Goal: Task Accomplishment & Management: Use online tool/utility

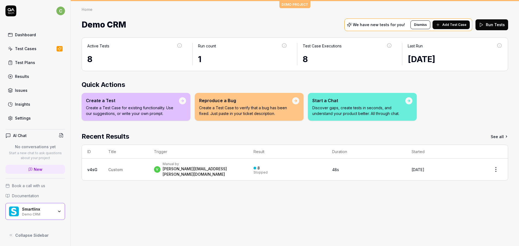
click at [32, 213] on div "Demo CRM" at bounding box center [38, 214] width 32 height 4
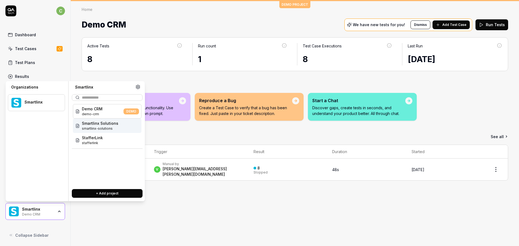
click at [109, 121] on span "Smartlinx Solutions" at bounding box center [100, 123] width 36 height 6
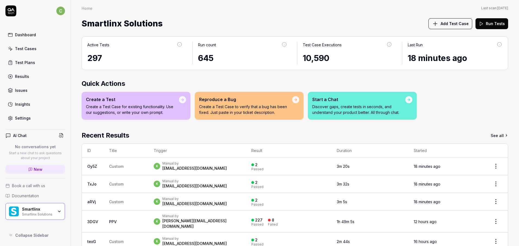
click at [39, 49] on link "Test Cases" at bounding box center [35, 48] width 60 height 11
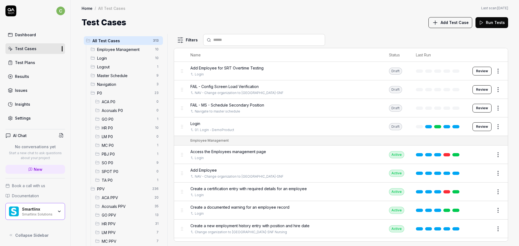
click at [122, 215] on span "GO PPV" at bounding box center [127, 215] width 50 height 6
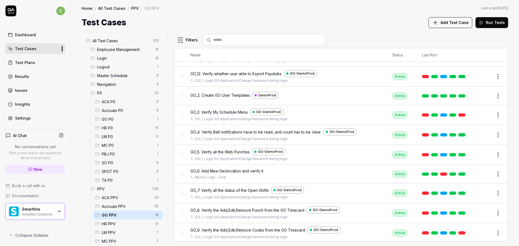
scroll to position [85, 0]
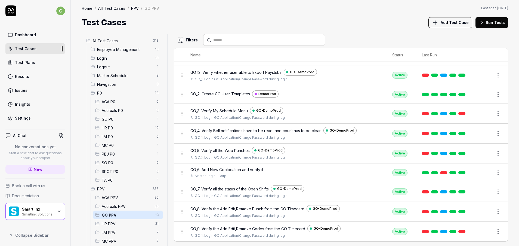
click at [120, 234] on span "LM PPV" at bounding box center [127, 233] width 51 height 6
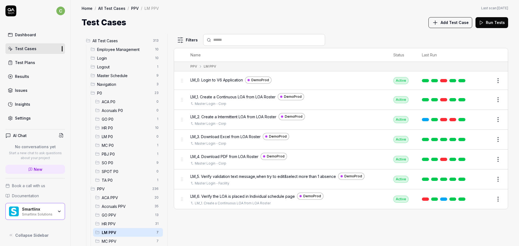
scroll to position [0, 0]
click at [120, 241] on span "MC PPV" at bounding box center [127, 241] width 51 height 6
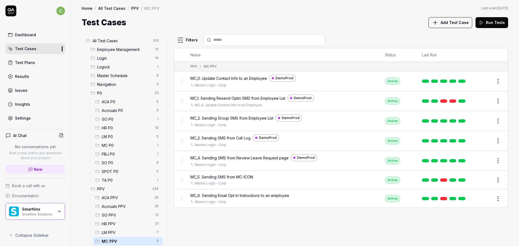
click at [124, 213] on span "GO PPV" at bounding box center [127, 215] width 50 height 6
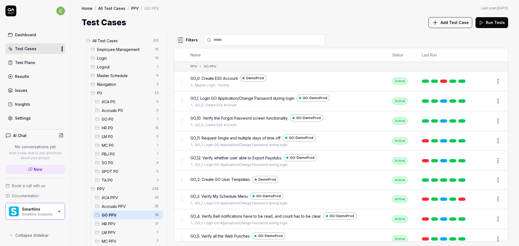
click at [130, 216] on span "GO PPV" at bounding box center [127, 215] width 50 height 6
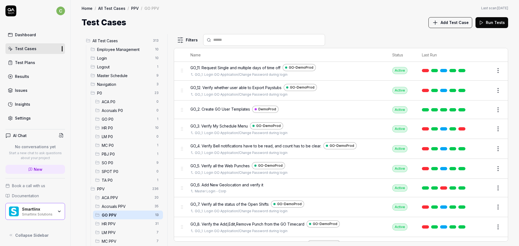
scroll to position [85, 0]
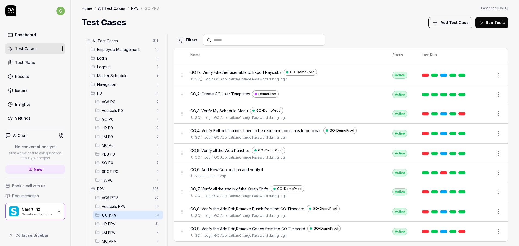
click at [479, 233] on button "Edit" at bounding box center [485, 231] width 13 height 9
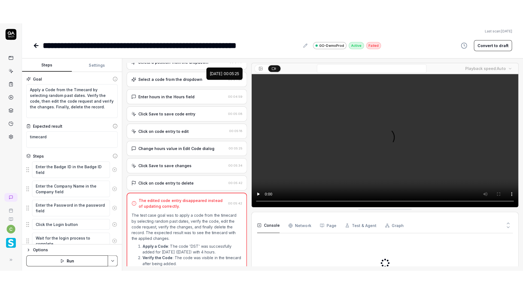
scroll to position [259, 0]
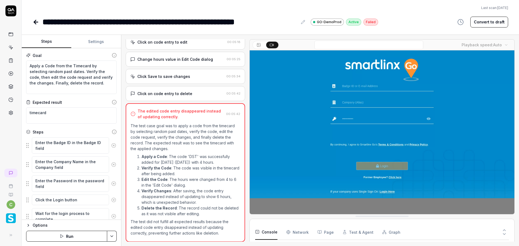
type textarea "*"
click at [436, 128] on video at bounding box center [382, 133] width 265 height 166
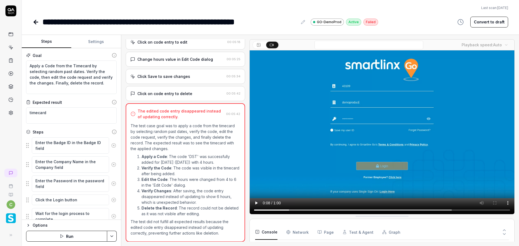
scroll to position [211, 0]
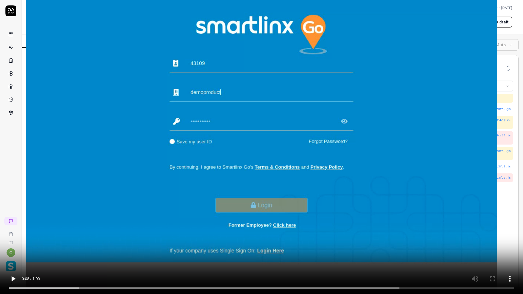
click at [519, 112] on video at bounding box center [261, 147] width 523 height 294
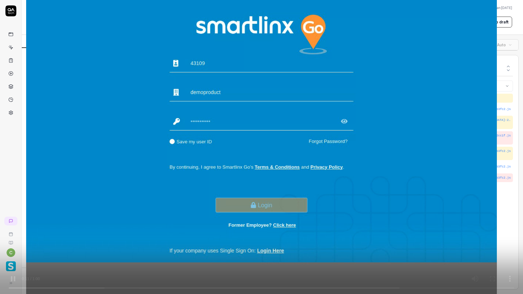
click at [510, 111] on video at bounding box center [261, 147] width 523 height 294
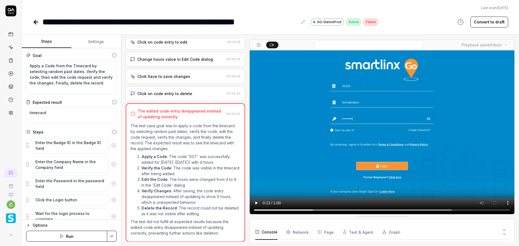
scroll to position [51, 0]
click at [36, 22] on icon at bounding box center [36, 22] width 4 height 0
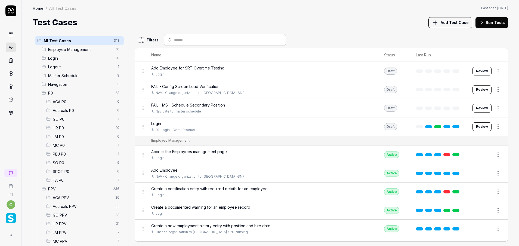
click at [65, 215] on span "GO PPV" at bounding box center [83, 215] width 60 height 6
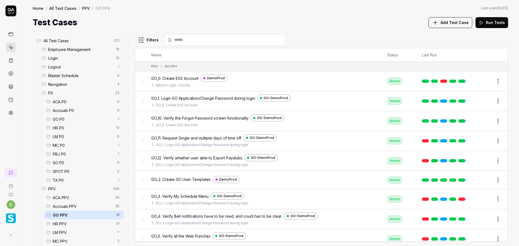
click at [65, 215] on span "GO PPV" at bounding box center [83, 215] width 60 height 6
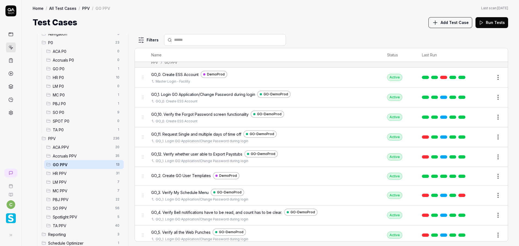
scroll to position [78, 0]
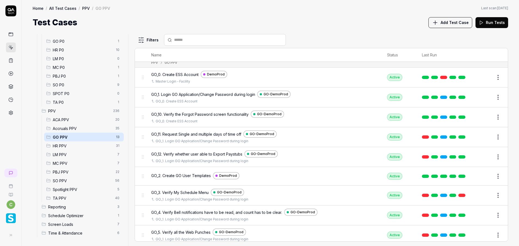
click at [61, 166] on span "MC PPV" at bounding box center [83, 163] width 61 height 6
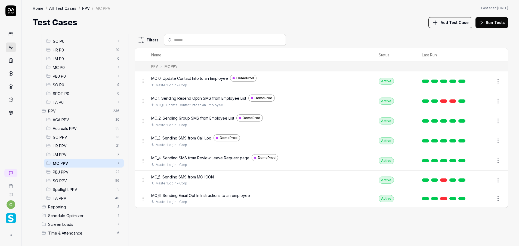
scroll to position [0, 0]
click at [62, 155] on span "LM PPV" at bounding box center [83, 155] width 61 height 6
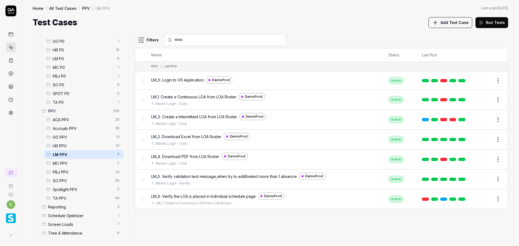
click at [75, 160] on span "MC PPV" at bounding box center [83, 163] width 61 height 6
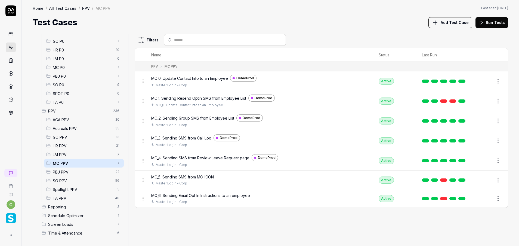
click at [75, 139] on span "GO PPV" at bounding box center [83, 137] width 60 height 6
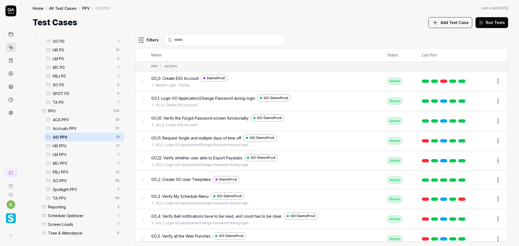
click at [482, 101] on button "Edit" at bounding box center [485, 101] width 13 height 9
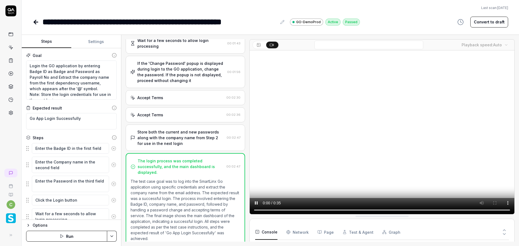
scroll to position [60, 0]
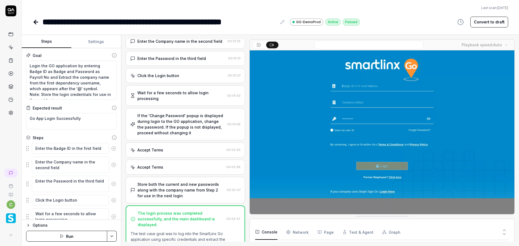
scroll to position [19, 0]
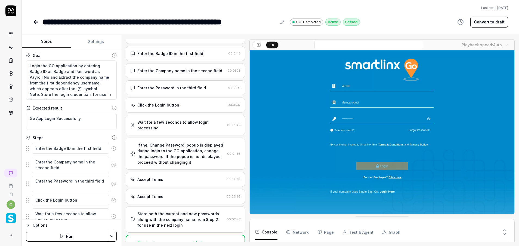
click at [35, 22] on icon at bounding box center [36, 22] width 4 height 0
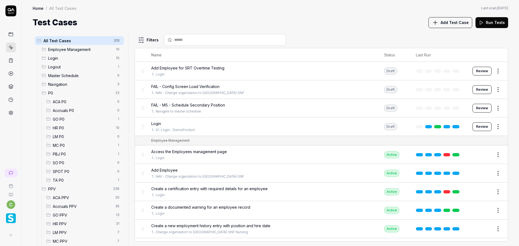
click at [63, 215] on span "GO PPV" at bounding box center [83, 215] width 60 height 6
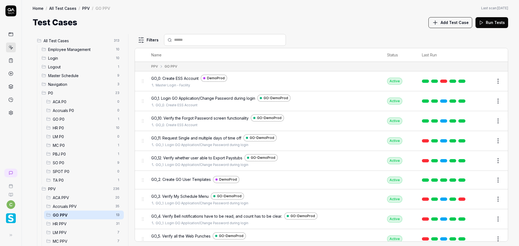
scroll to position [85, 0]
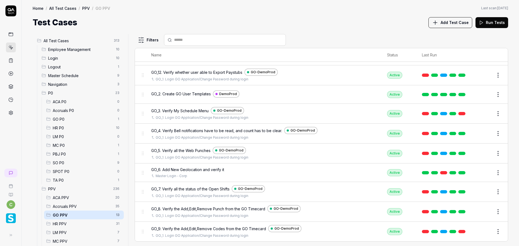
click at [479, 113] on button "Edit" at bounding box center [485, 113] width 13 height 9
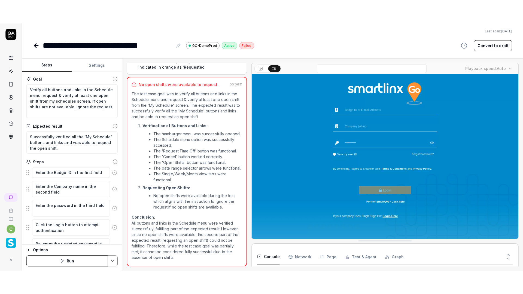
scroll to position [51, 0]
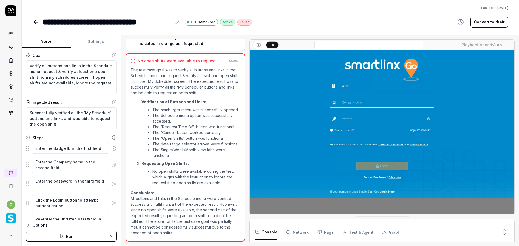
type textarea "*"
click at [402, 100] on video at bounding box center [382, 133] width 265 height 166
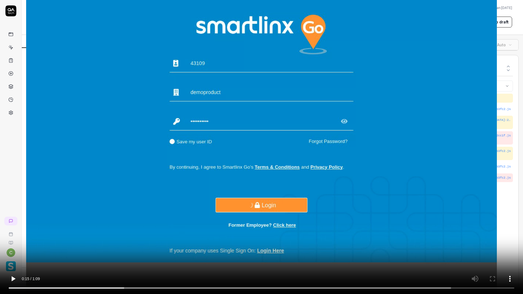
click at [450, 202] on video at bounding box center [261, 147] width 523 height 294
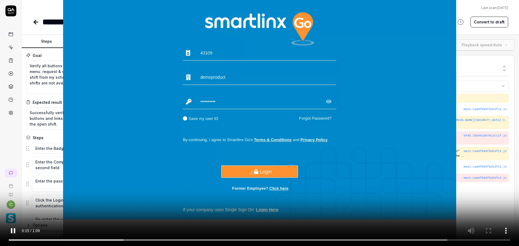
scroll to position [196, 0]
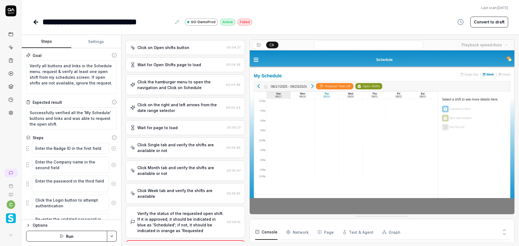
click at [455, 123] on video at bounding box center [382, 133] width 265 height 166
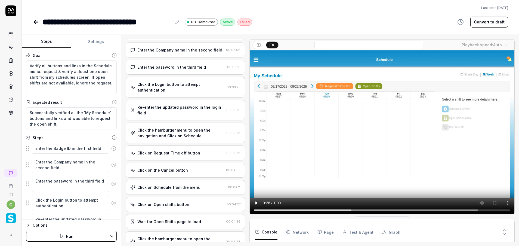
scroll to position [0, 0]
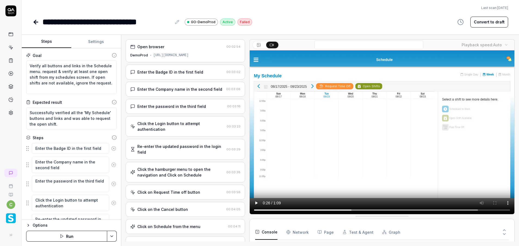
click at [179, 84] on div "Enter the Company name in the second field 00:03:08" at bounding box center [186, 89] width 120 height 15
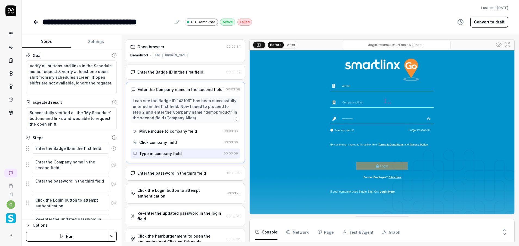
click at [188, 176] on div "Enter the password in the third field 00:03:16" at bounding box center [186, 173] width 120 height 15
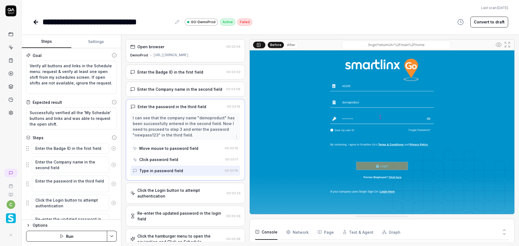
scroll to position [82, 0]
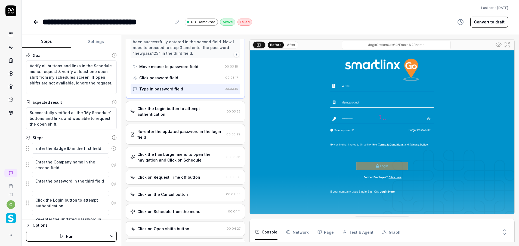
click at [179, 105] on div "Click the Login button to attempt authentication 00:03:23" at bounding box center [186, 111] width 120 height 21
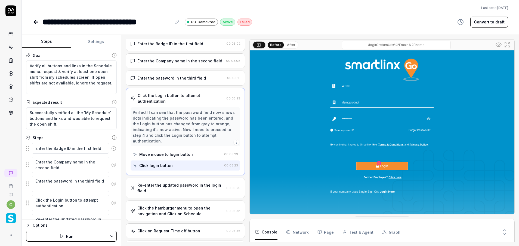
scroll to position [163, 0]
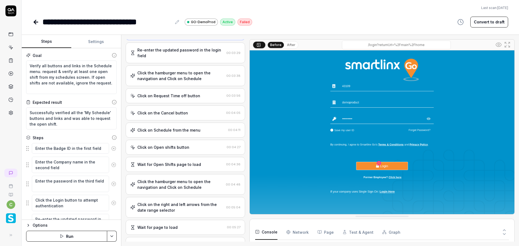
click at [184, 48] on div "Re-enter the updated password in the login field" at bounding box center [180, 52] width 87 height 11
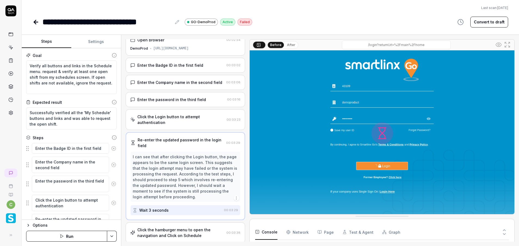
scroll to position [0, 0]
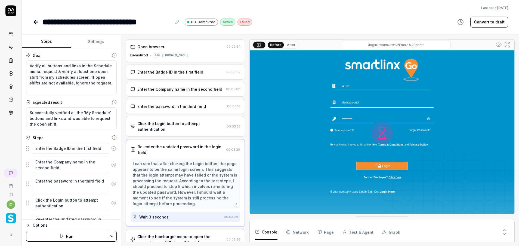
click at [174, 58] on div "Open browser 00:02:54 DemoProd [URL][DOMAIN_NAME]" at bounding box center [186, 50] width 120 height 23
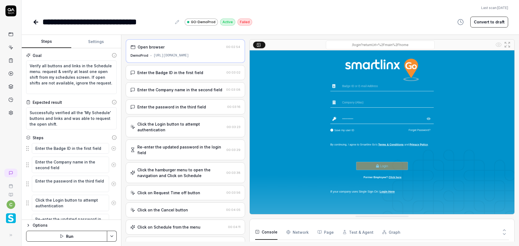
click at [160, 80] on div "Open browser 00:02:54 DemoProd [URL][DOMAIN_NAME] Enter the Badge ID in the fir…" at bounding box center [186, 140] width 120 height 202
click at [166, 75] on div "Enter the Badge ID in the first field" at bounding box center [170, 73] width 66 height 6
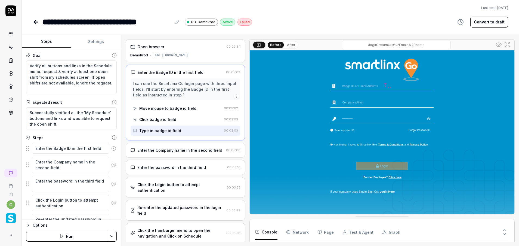
click at [181, 152] on div "Enter the Company name in the second field" at bounding box center [179, 150] width 85 height 6
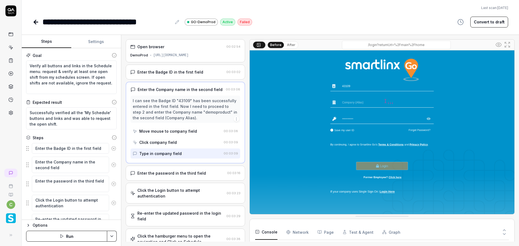
click at [170, 217] on div "Re-enter the updated password in the login field" at bounding box center [180, 215] width 87 height 11
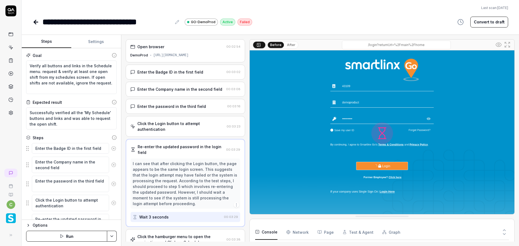
click at [176, 125] on div "Click the Login button to attempt authentication" at bounding box center [180, 126] width 87 height 11
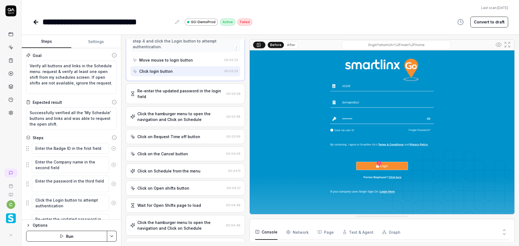
click at [175, 101] on div "Re-enter the updated password in the login field 00:03:29" at bounding box center [186, 93] width 120 height 21
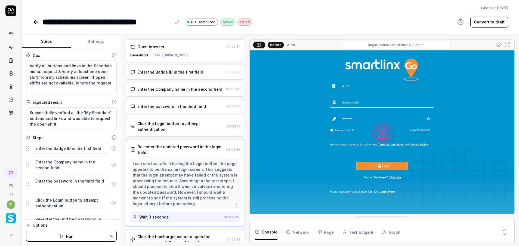
click at [182, 123] on div "Click the Login button to attempt authentication" at bounding box center [180, 126] width 87 height 11
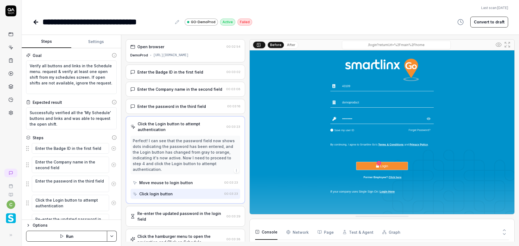
click at [177, 215] on div "Re-enter the updated password in the login field" at bounding box center [180, 215] width 87 height 11
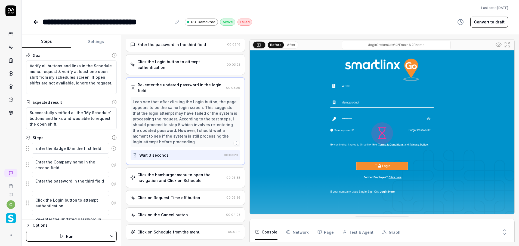
scroll to position [123, 0]
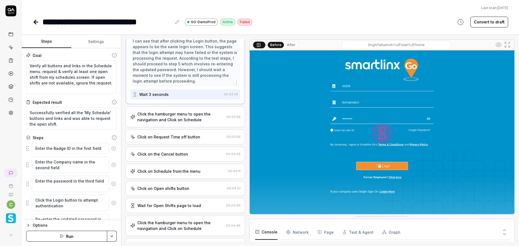
click at [175, 115] on div "Click the hamburger menu to open the navigation and Click on Schedule" at bounding box center [180, 116] width 87 height 11
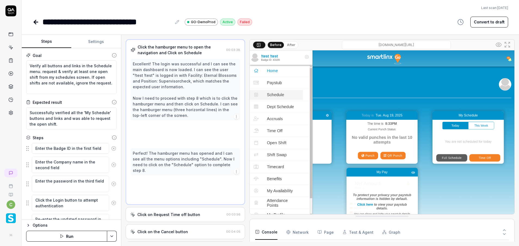
scroll to position [86, 0]
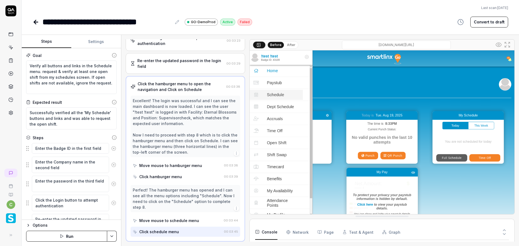
click at [190, 68] on div "Re-enter the updated password in the login field" at bounding box center [180, 63] width 87 height 11
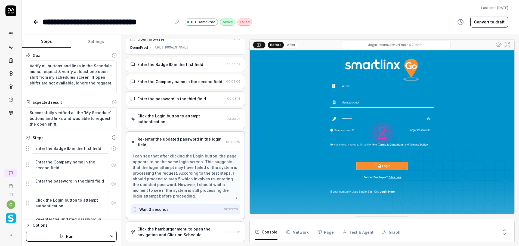
scroll to position [0, 0]
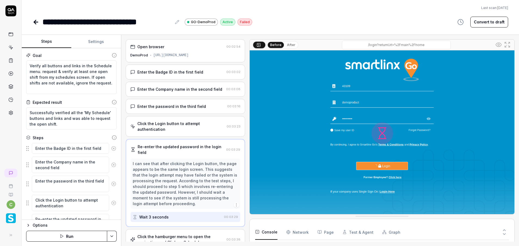
click at [173, 119] on div "Click the Login button to attempt authentication 00:03:23" at bounding box center [186, 126] width 120 height 21
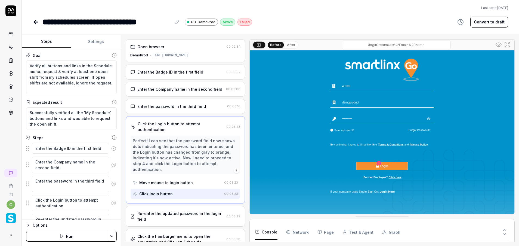
click at [176, 102] on div "Enter the password in the third field 00:03:16" at bounding box center [186, 106] width 120 height 15
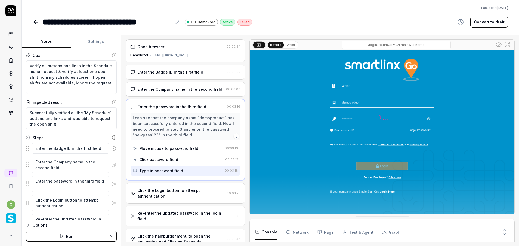
click at [143, 136] on div "I can see that the company name "demoproduct" has been successfully entered in …" at bounding box center [186, 126] width 106 height 23
copy div "newpass123"
click at [33, 24] on icon at bounding box center [36, 22] width 7 height 7
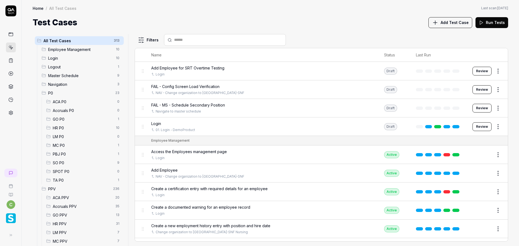
click at [63, 215] on span "GO PPV" at bounding box center [83, 215] width 60 height 6
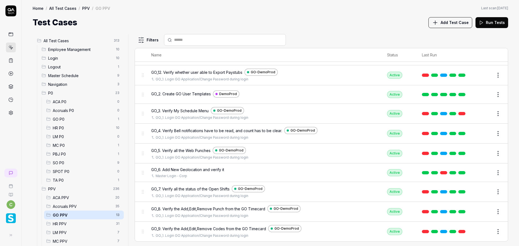
scroll to position [4, 0]
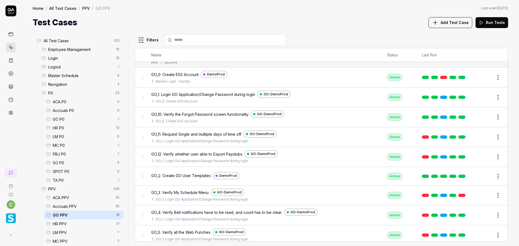
click at [481, 196] on button "Edit" at bounding box center [485, 195] width 13 height 9
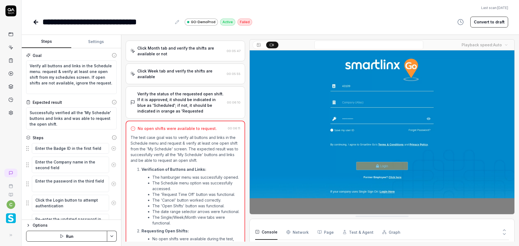
scroll to position [400, 0]
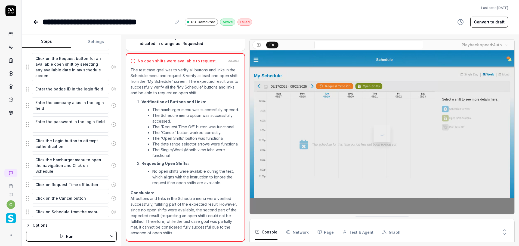
scroll to position [397, 0]
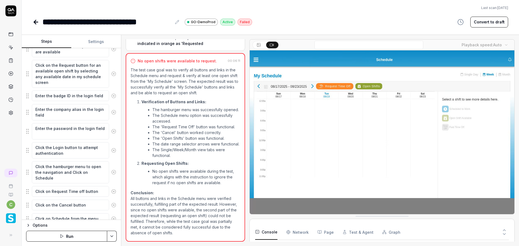
click at [111, 94] on icon at bounding box center [113, 95] width 5 height 5
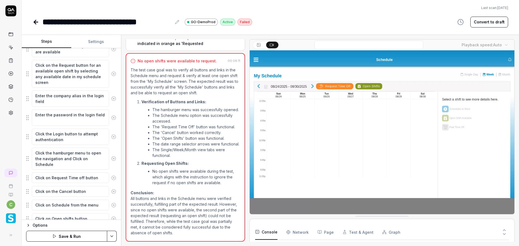
click at [111, 98] on icon at bounding box center [113, 98] width 5 height 5
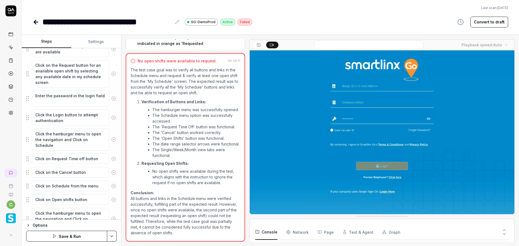
click at [111, 98] on icon at bounding box center [113, 98] width 5 height 5
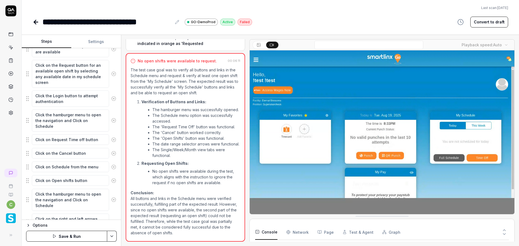
click at [111, 98] on icon at bounding box center [113, 98] width 5 height 5
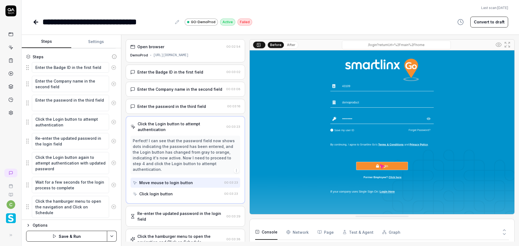
scroll to position [203, 0]
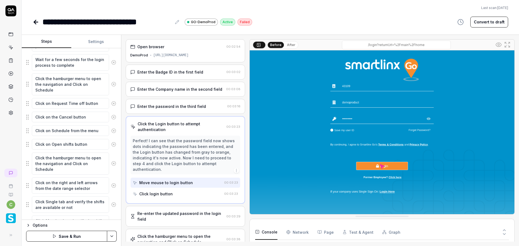
click at [111, 186] on icon at bounding box center [113, 185] width 5 height 5
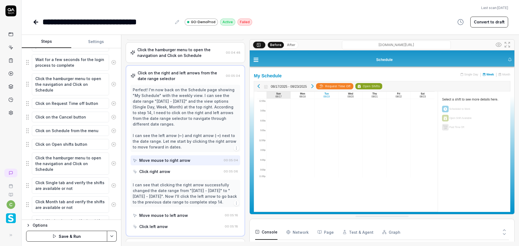
scroll to position [229, 0]
click at [111, 185] on icon at bounding box center [113, 185] width 5 height 5
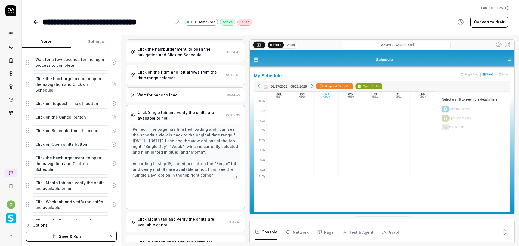
scroll to position [202, 0]
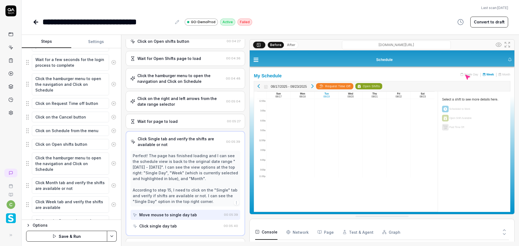
click at [111, 185] on icon at bounding box center [113, 185] width 5 height 5
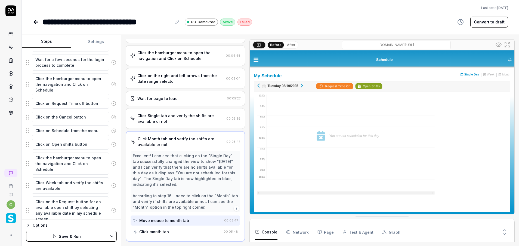
click at [111, 185] on icon at bounding box center [113, 185] width 5 height 5
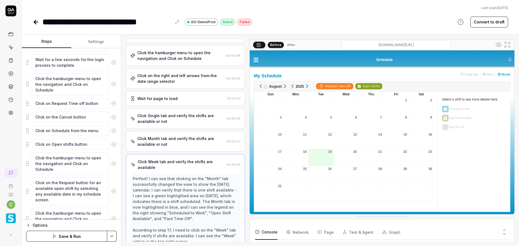
scroll to position [265, 0]
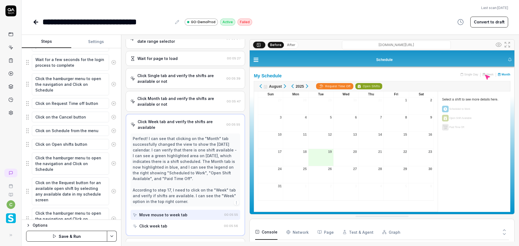
click at [112, 192] on circle at bounding box center [114, 191] width 4 height 4
click at [111, 190] on icon at bounding box center [113, 188] width 5 height 5
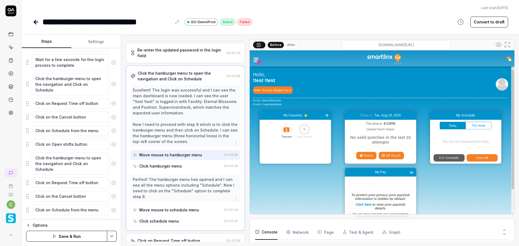
scroll to position [86, 0]
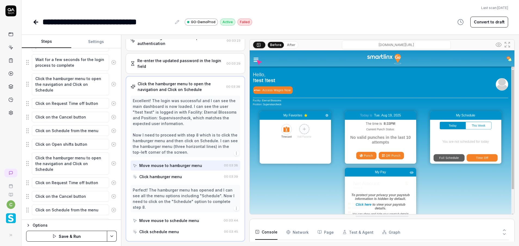
click at [112, 185] on circle at bounding box center [114, 183] width 4 height 4
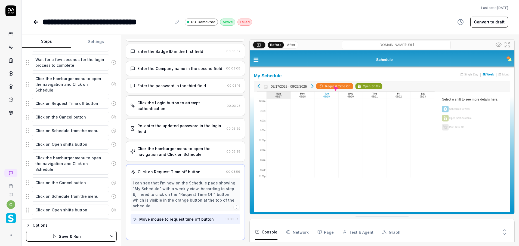
scroll to position [19, 0]
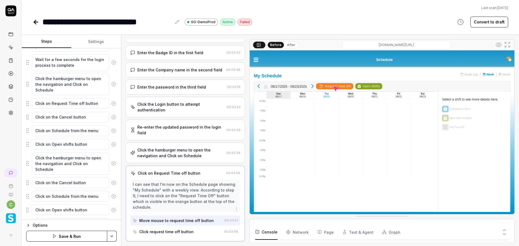
click at [111, 183] on icon at bounding box center [113, 182] width 5 height 5
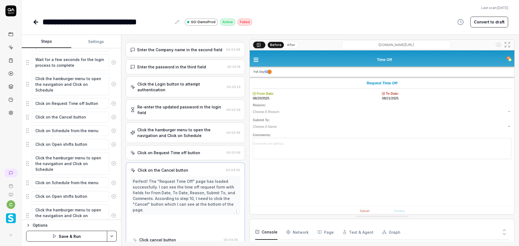
scroll to position [42, 0]
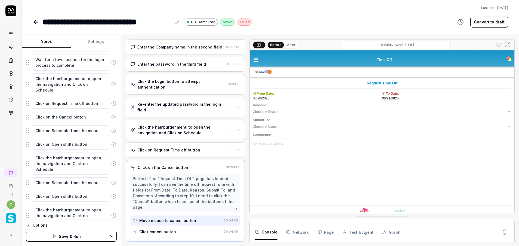
click at [111, 183] on icon at bounding box center [113, 182] width 5 height 5
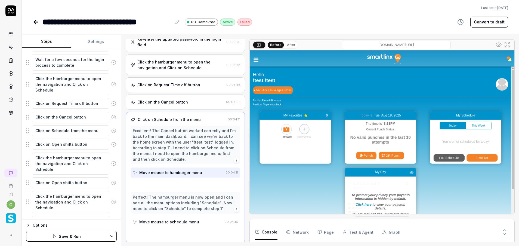
scroll to position [109, 0]
click at [111, 183] on icon at bounding box center [113, 182] width 5 height 5
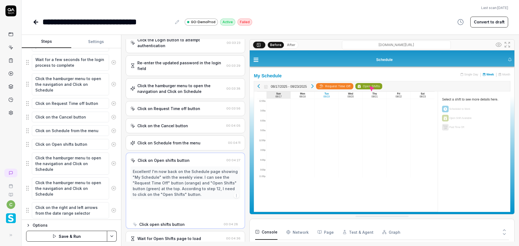
scroll to position [71, 0]
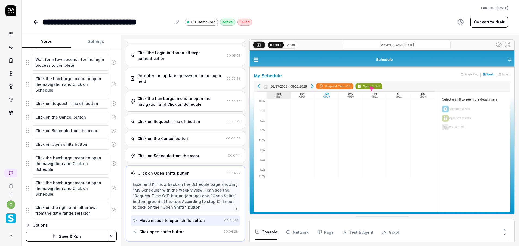
click at [109, 183] on button at bounding box center [113, 188] width 9 height 11
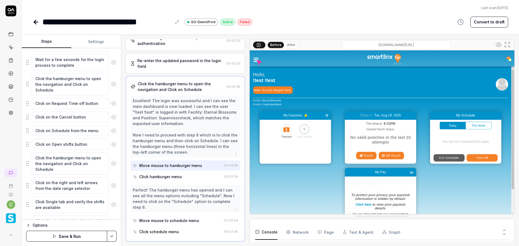
scroll to position [326, 0]
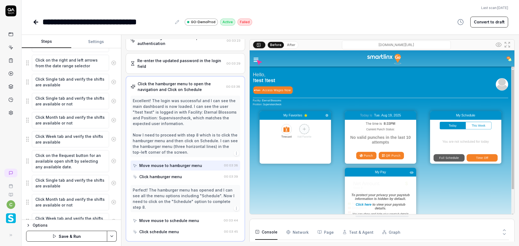
click at [111, 81] on icon at bounding box center [113, 82] width 5 height 5
click at [111, 164] on icon at bounding box center [113, 163] width 5 height 5
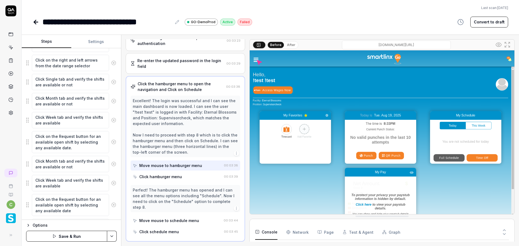
click at [111, 164] on icon at bounding box center [113, 163] width 5 height 5
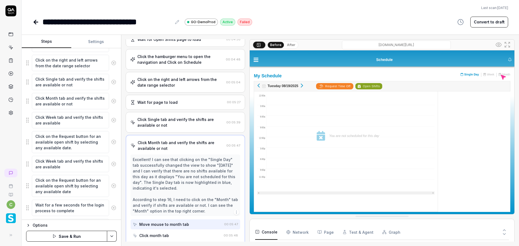
scroll to position [225, 0]
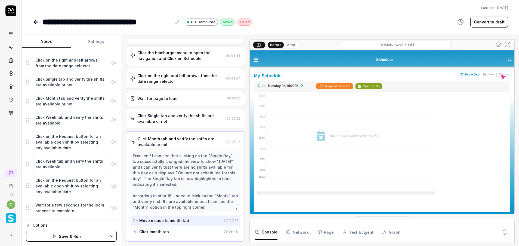
click at [111, 164] on icon at bounding box center [113, 163] width 5 height 5
click at [109, 164] on button at bounding box center [113, 166] width 9 height 11
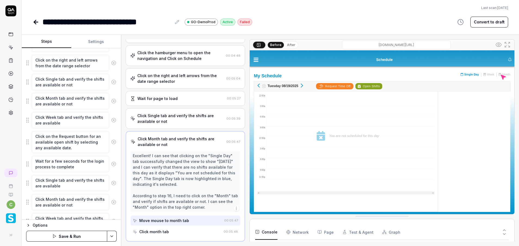
click at [111, 182] on icon at bounding box center [113, 183] width 5 height 5
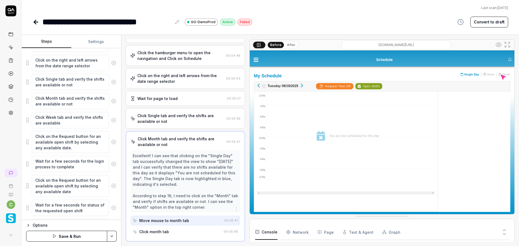
click at [112, 184] on circle at bounding box center [114, 186] width 4 height 4
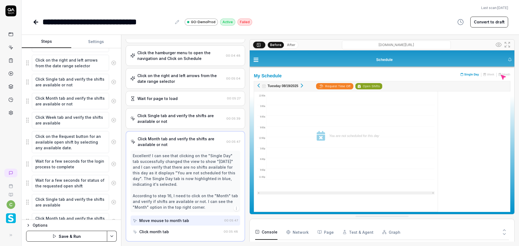
click at [112, 184] on circle at bounding box center [114, 183] width 4 height 4
click at [111, 183] on icon at bounding box center [113, 183] width 5 height 5
click at [111, 165] on icon at bounding box center [113, 163] width 5 height 5
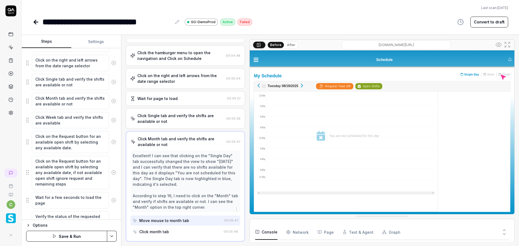
click at [111, 140] on icon at bounding box center [113, 141] width 5 height 5
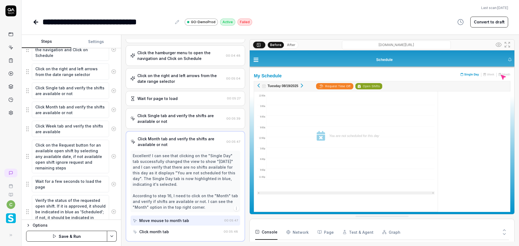
scroll to position [321, 0]
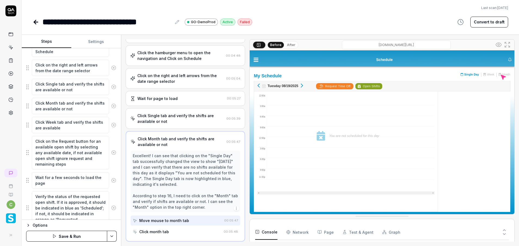
click at [112, 237] on html "**********" at bounding box center [259, 123] width 519 height 246
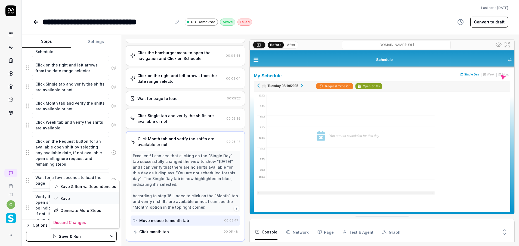
click at [76, 194] on div "Save" at bounding box center [84, 198] width 69 height 12
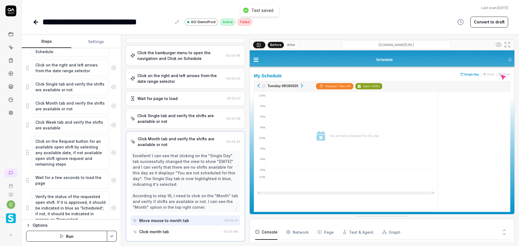
click at [87, 233] on button "Run" at bounding box center [66, 236] width 81 height 11
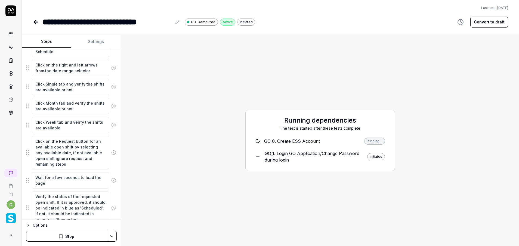
click at [281, 151] on div "GO_1. Login GO Application/Change Password during login" at bounding box center [314, 156] width 98 height 13
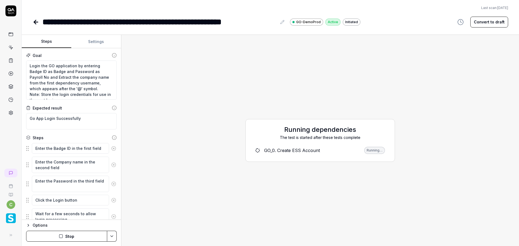
click at [311, 152] on div "GO_0. Create ESS Account" at bounding box center [292, 150] width 56 height 7
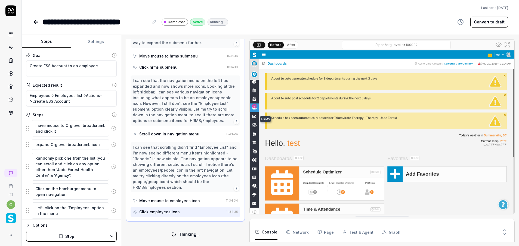
scroll to position [237, 0]
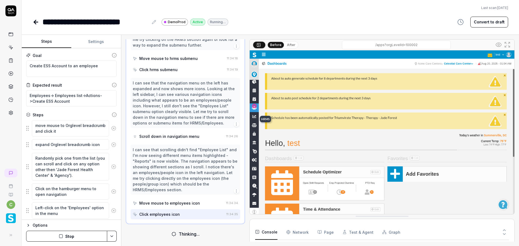
click at [212, 203] on div "Move mouse to employees icon" at bounding box center [178, 203] width 91 height 10
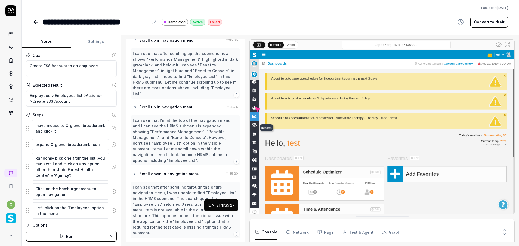
scroll to position [748, 0]
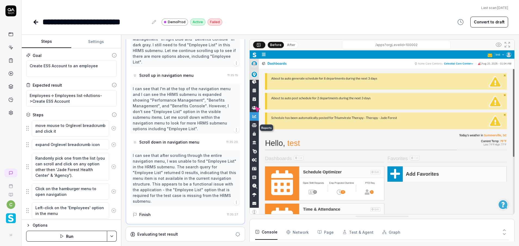
click at [186, 234] on div "Evaluating test result" at bounding box center [181, 234] width 103 height 6
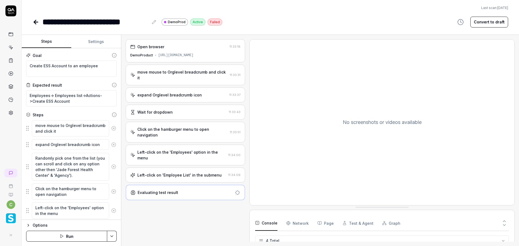
scroll to position [0, 0]
click at [185, 189] on div "Evaluating test result" at bounding box center [182, 192] width 102 height 6
click at [186, 172] on div "Left-click on 'Employee List' in the submenu" at bounding box center [179, 175] width 84 height 6
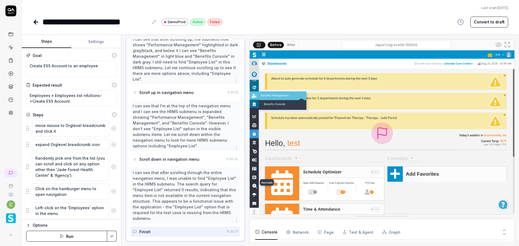
click at [113, 235] on html "**********" at bounding box center [259, 123] width 519 height 246
click at [316, 15] on html "**********" at bounding box center [259, 123] width 519 height 246
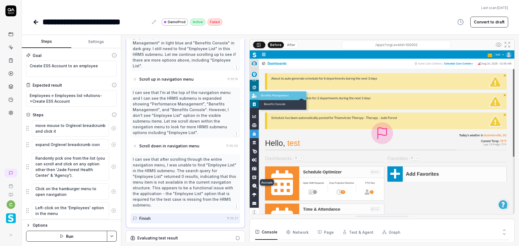
scroll to position [748, 0]
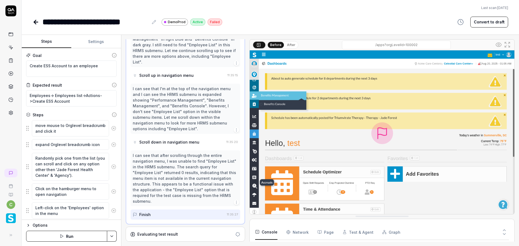
click at [190, 230] on div "Evaluating test result" at bounding box center [186, 234] width 120 height 15
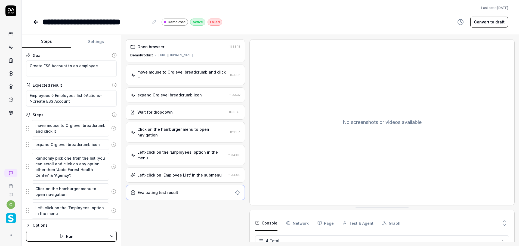
scroll to position [0, 0]
click at [208, 189] on div "Evaluating test result" at bounding box center [182, 192] width 102 height 6
click at [37, 23] on icon at bounding box center [36, 22] width 7 height 7
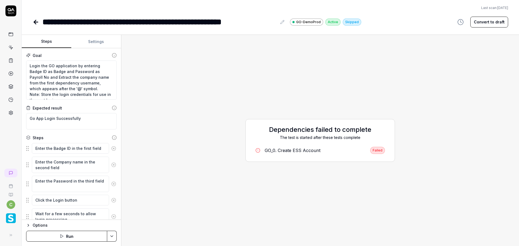
click at [31, 22] on div "**********" at bounding box center [271, 14] width 498 height 28
click at [35, 24] on icon at bounding box center [36, 22] width 7 height 7
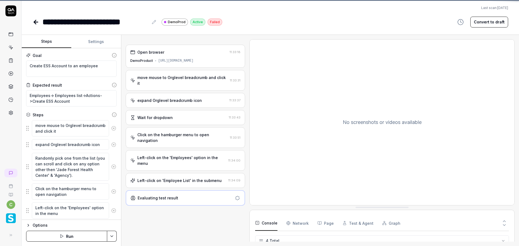
scroll to position [9, 0]
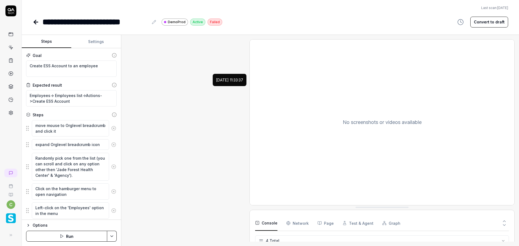
type textarea "*"
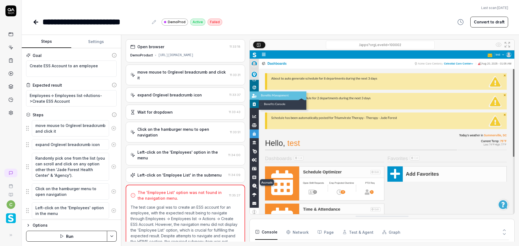
click at [11, 47] on icon at bounding box center [11, 48] width 2 height 2
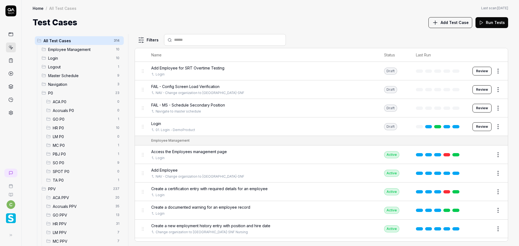
click at [65, 215] on span "GO PPV" at bounding box center [83, 215] width 60 height 6
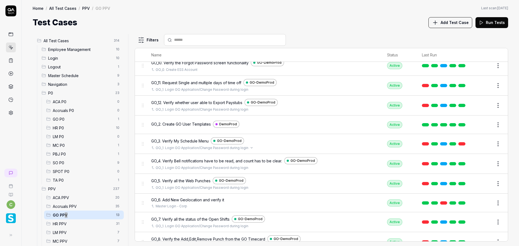
scroll to position [85, 0]
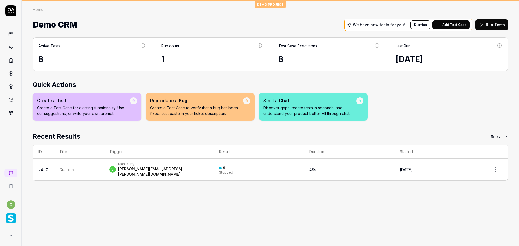
click at [10, 219] on img "button" at bounding box center [11, 218] width 10 height 10
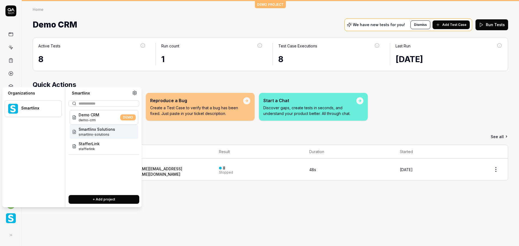
click at [110, 129] on span "Smartlinx Solutions" at bounding box center [97, 129] width 36 height 6
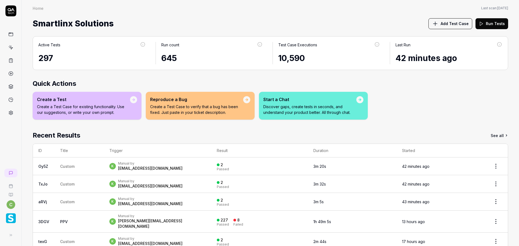
click at [10, 221] on img "button" at bounding box center [11, 218] width 10 height 10
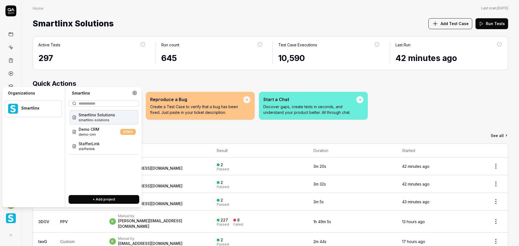
click at [116, 119] on div "Smartlinx Solutions smartlinx-solutions" at bounding box center [104, 117] width 69 height 14
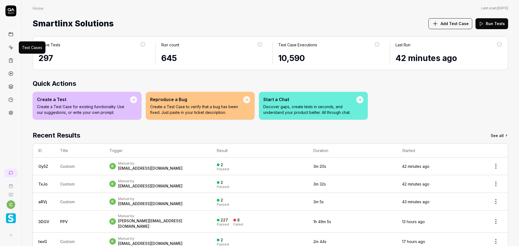
click at [11, 48] on icon at bounding box center [10, 47] width 5 height 5
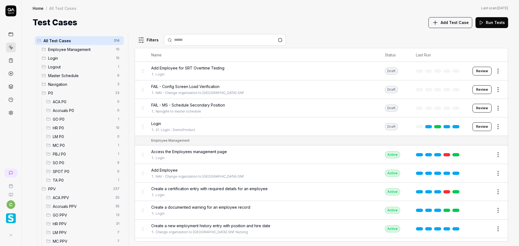
click at [68, 214] on span "GO PPV" at bounding box center [83, 215] width 60 height 6
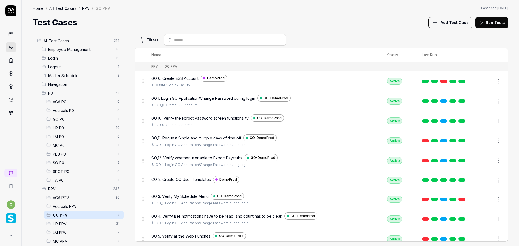
click at [481, 201] on button "Edit" at bounding box center [485, 199] width 13 height 9
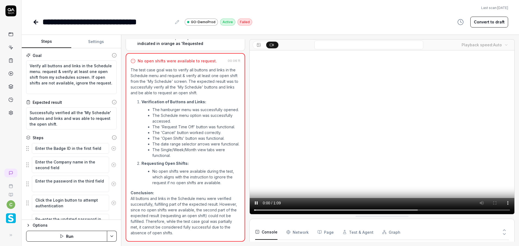
scroll to position [51, 0]
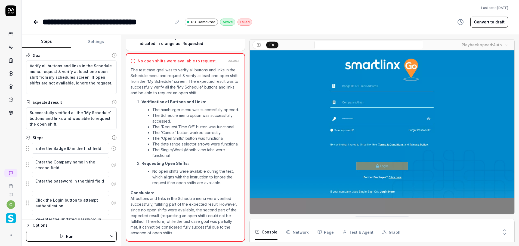
drag, startPoint x: 391, startPoint y: 97, endPoint x: 307, endPoint y: 1, distance: 127.3
click at [392, 97] on video at bounding box center [382, 133] width 265 height 166
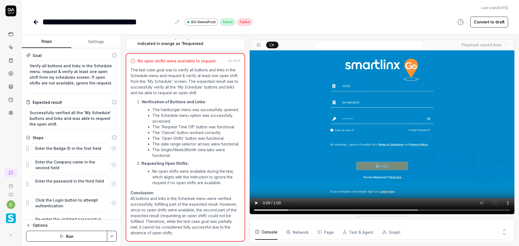
type textarea "*"
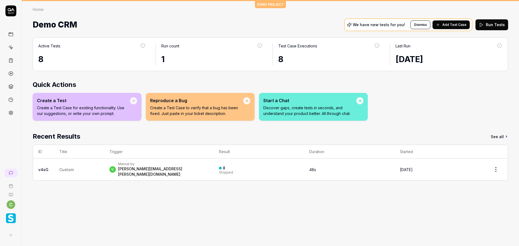
click at [12, 217] on img "button" at bounding box center [11, 218] width 10 height 10
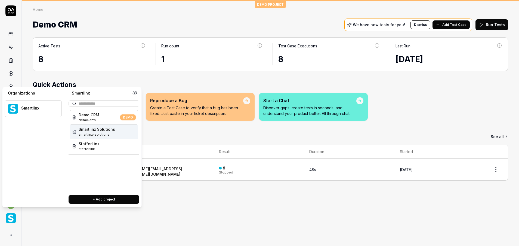
click at [121, 134] on div "Smartlinx Solutions smartlinx-solutions" at bounding box center [104, 131] width 69 height 14
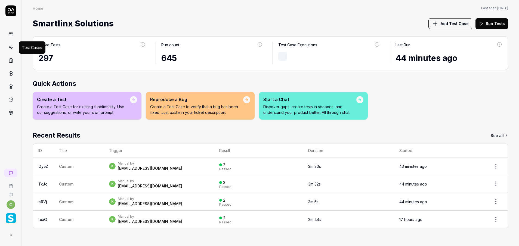
click at [10, 45] on icon at bounding box center [10, 47] width 5 height 5
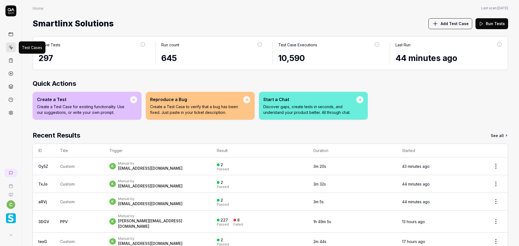
click at [10, 47] on icon at bounding box center [11, 48] width 2 height 2
click at [12, 48] on icon at bounding box center [11, 48] width 2 height 2
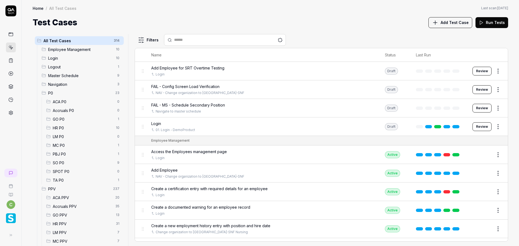
click at [64, 213] on span "GO PPV" at bounding box center [83, 215] width 60 height 6
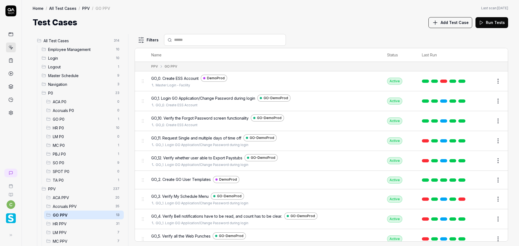
click at [482, 238] on button "Edit" at bounding box center [485, 238] width 13 height 9
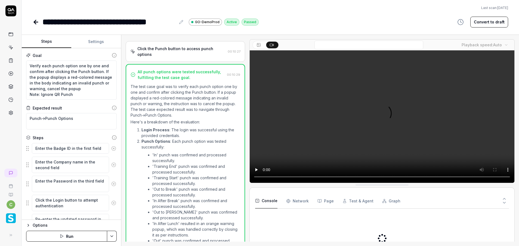
scroll to position [727, 0]
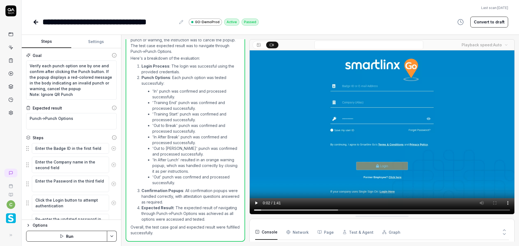
type textarea "*"
